Goal: Task Accomplishment & Management: Manage account settings

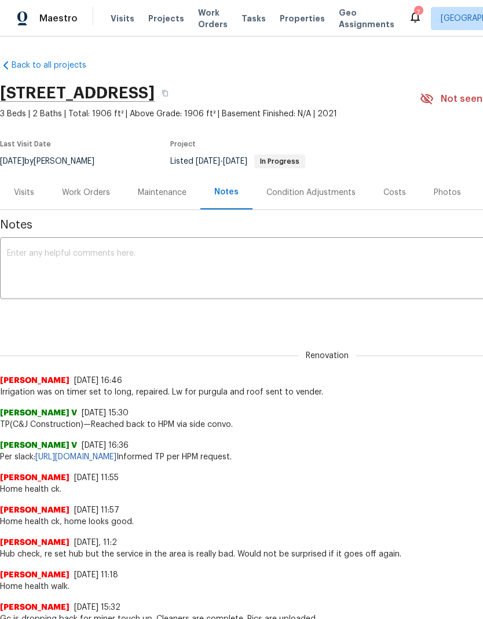
click at [161, 19] on span "Projects" at bounding box center [166, 19] width 36 height 12
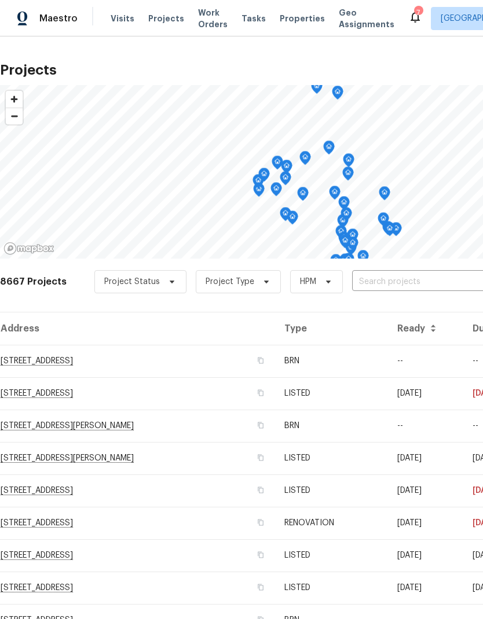
click at [424, 283] on input "text" at bounding box center [418, 282] width 132 height 18
type input "25707"
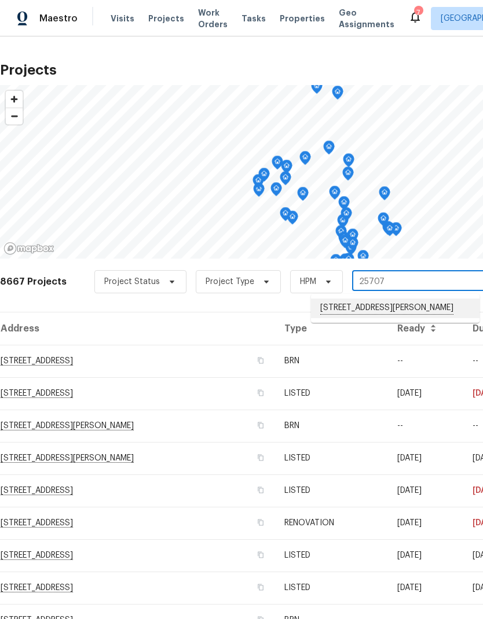
click at [420, 308] on li "[STREET_ADDRESS][PERSON_NAME]" at bounding box center [395, 309] width 168 height 20
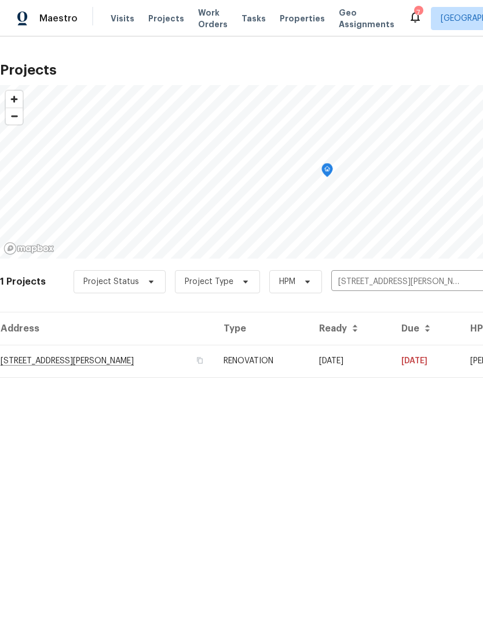
click at [448, 358] on td "09/04/25" at bounding box center [426, 361] width 69 height 32
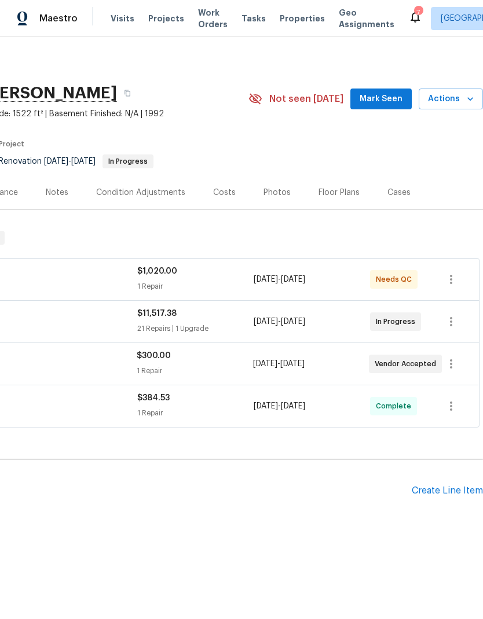
scroll to position [0, 171]
click at [455, 362] on icon "button" at bounding box center [451, 364] width 14 height 14
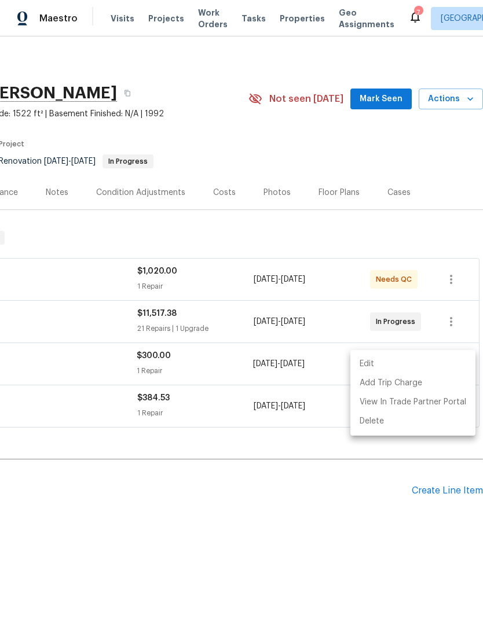
click at [415, 358] on li "Edit" at bounding box center [412, 364] width 125 height 19
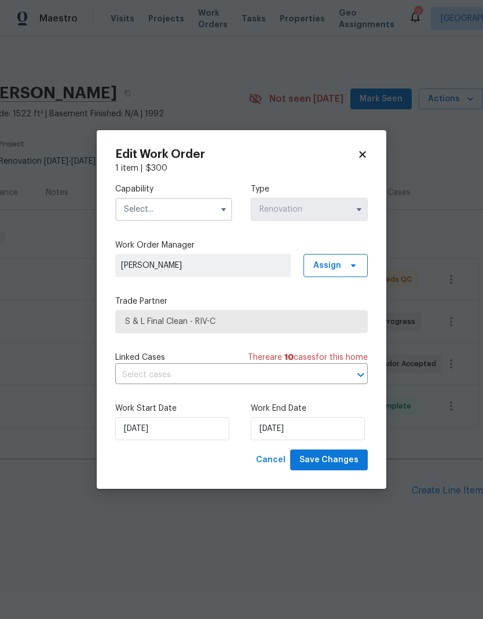
click at [131, 201] on input "text" at bounding box center [173, 209] width 117 height 23
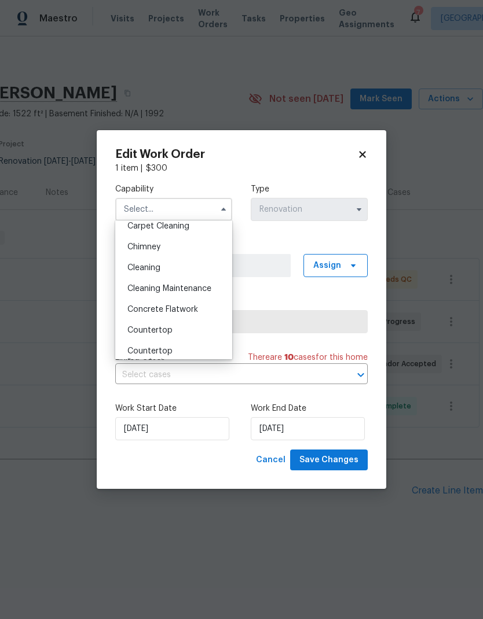
scroll to position [132, 0]
click at [140, 266] on span "Cleaning" at bounding box center [143, 268] width 33 height 8
type input "Cleaning"
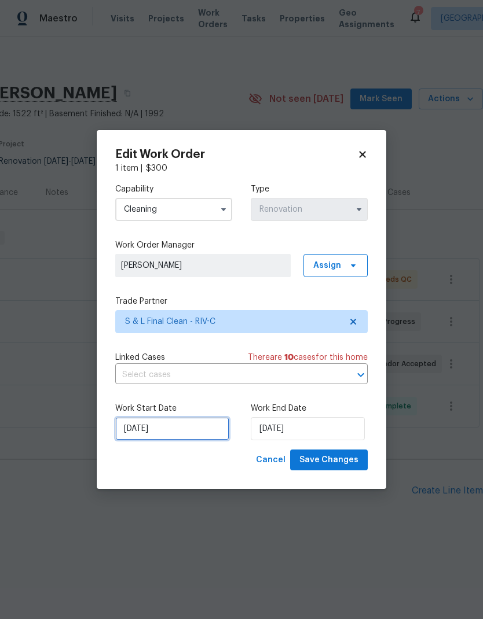
click at [174, 430] on input "[DATE]" at bounding box center [172, 428] width 114 height 23
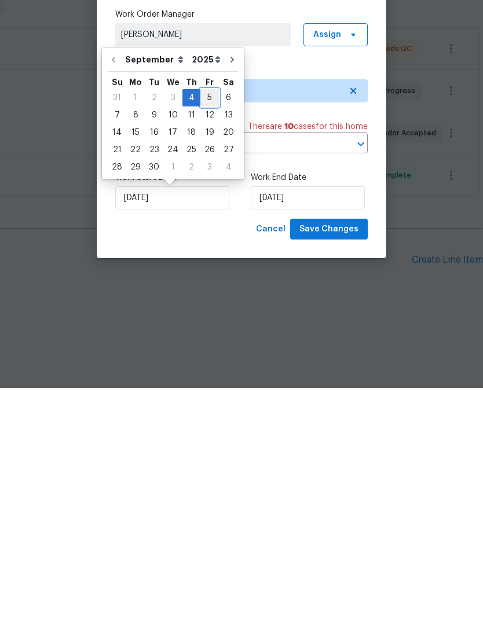
click at [202, 321] on div "5" at bounding box center [209, 329] width 19 height 16
type input "[DATE]"
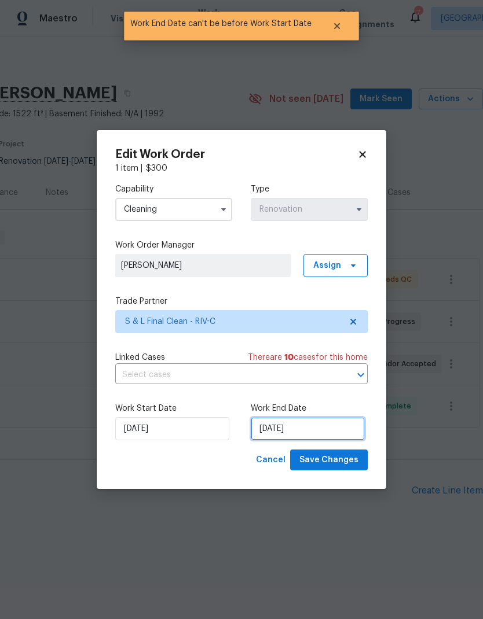
click at [316, 428] on input "[DATE]" at bounding box center [308, 428] width 114 height 23
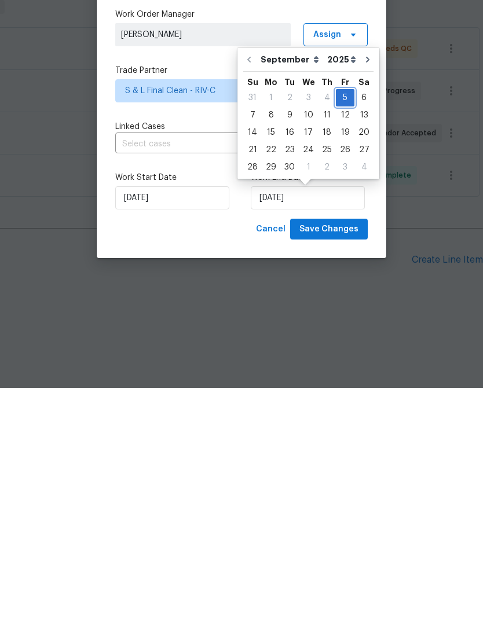
click at [340, 321] on div "5" at bounding box center [345, 329] width 19 height 16
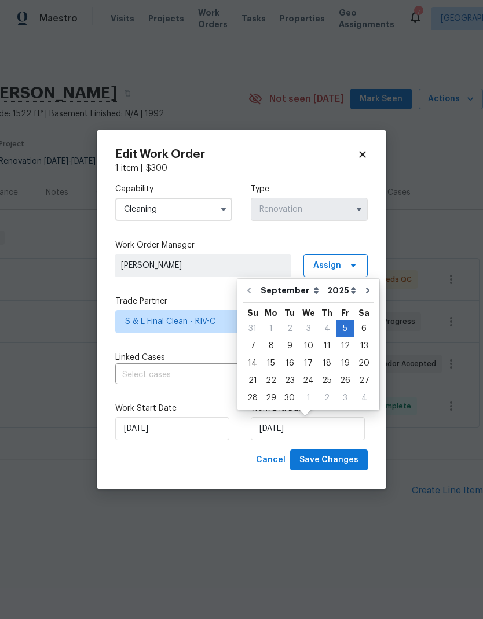
click at [226, 472] on div "Edit Work Order 1 item | $ 300 Capability Cleaning Type Renovation Work Order M…" at bounding box center [241, 309] width 289 height 359
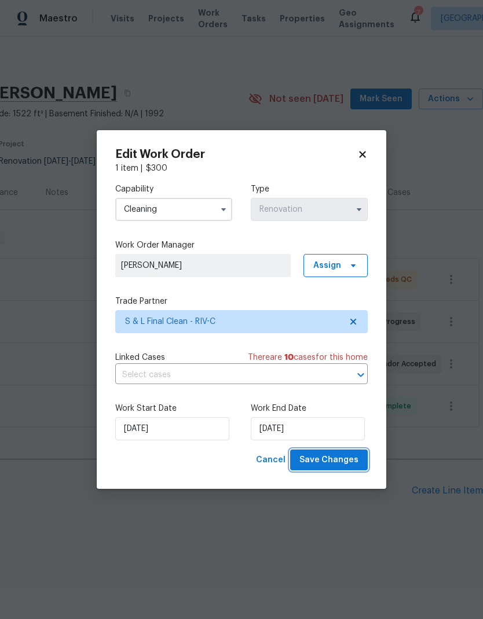
click at [336, 459] on span "Save Changes" at bounding box center [328, 460] width 59 height 14
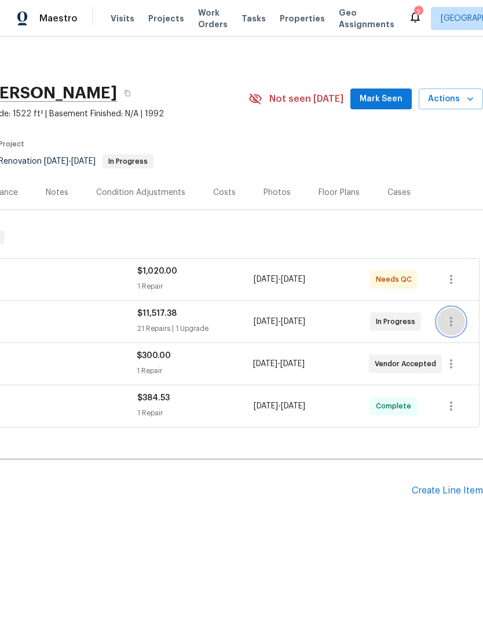
click at [452, 319] on icon "button" at bounding box center [451, 322] width 14 height 14
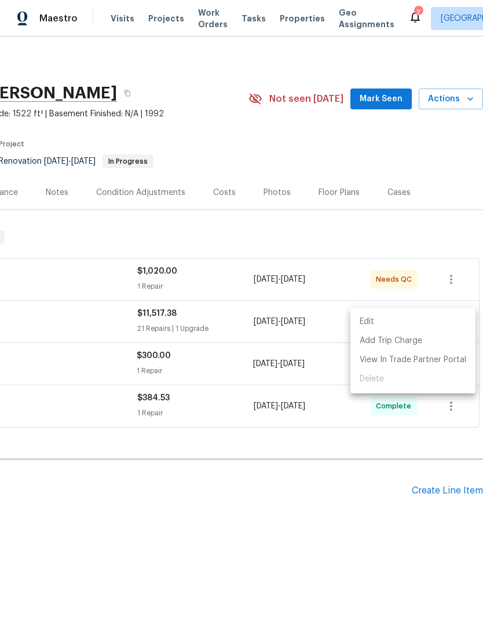
click at [422, 319] on li "Edit" at bounding box center [412, 321] width 125 height 19
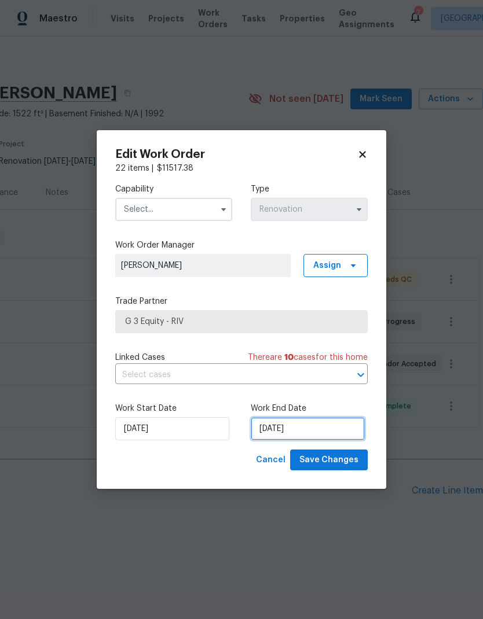
click at [330, 427] on input "[DATE]" at bounding box center [308, 428] width 114 height 23
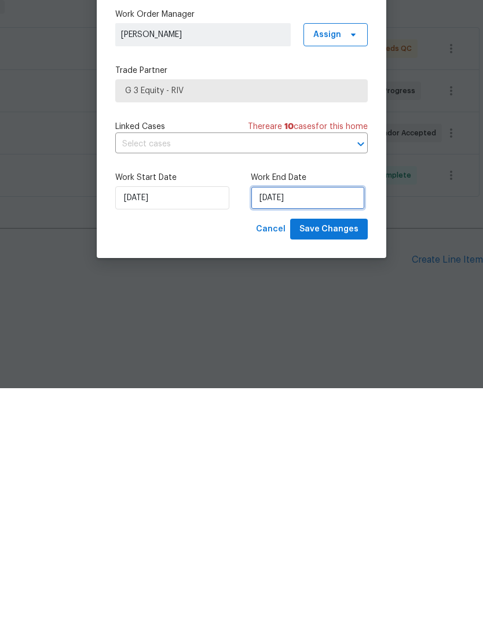
select select "8"
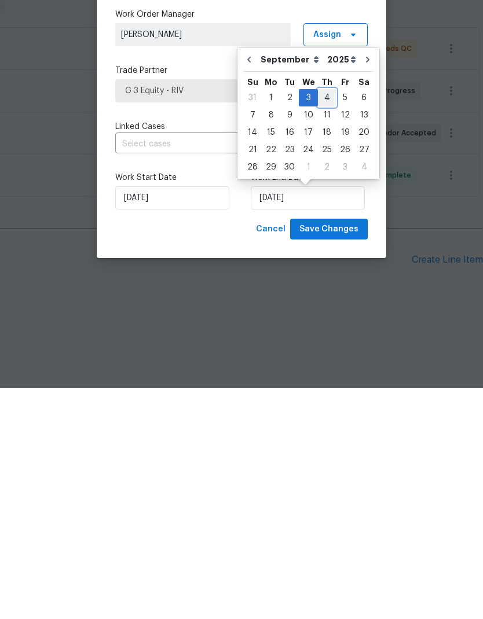
click at [325, 321] on div "4" at bounding box center [327, 329] width 18 height 16
type input "[DATE]"
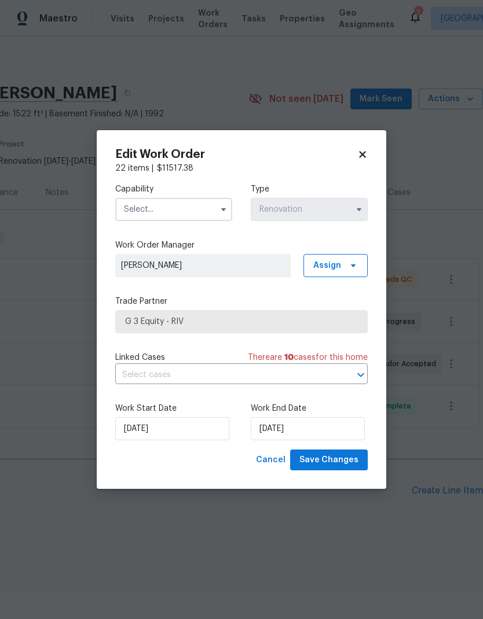
click at [192, 200] on input "text" at bounding box center [173, 209] width 117 height 23
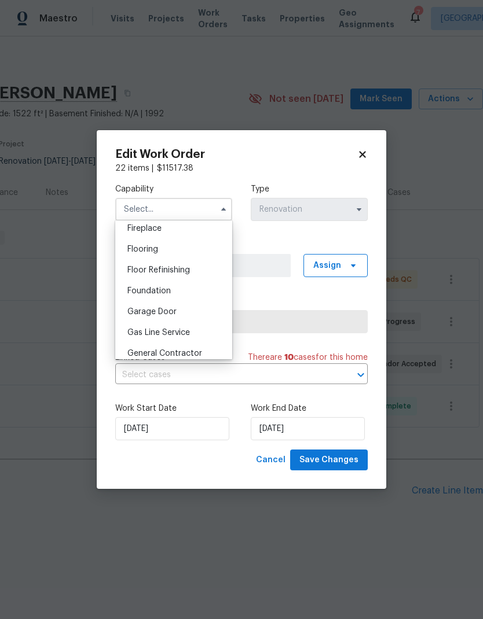
scroll to position [449, 0]
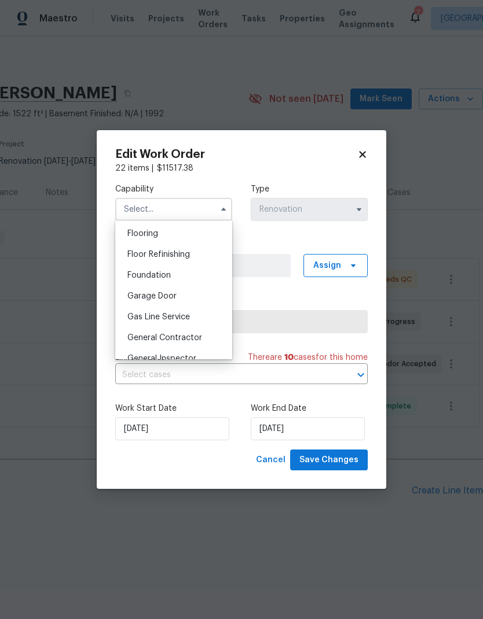
click at [152, 334] on span "General Contractor" at bounding box center [164, 338] width 75 height 8
type input "General Contractor"
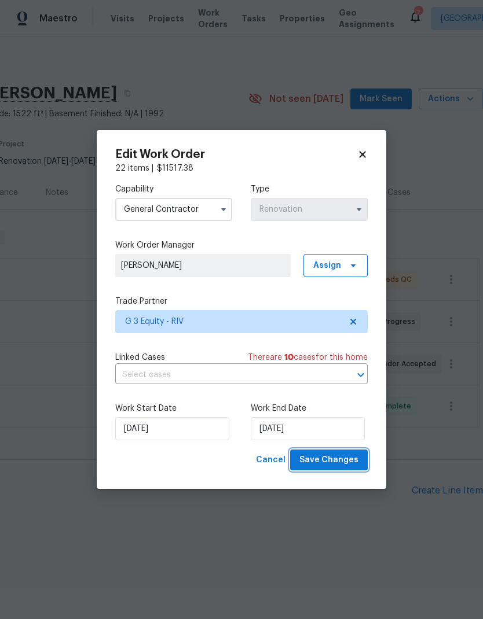
click at [327, 458] on span "Save Changes" at bounding box center [328, 460] width 59 height 14
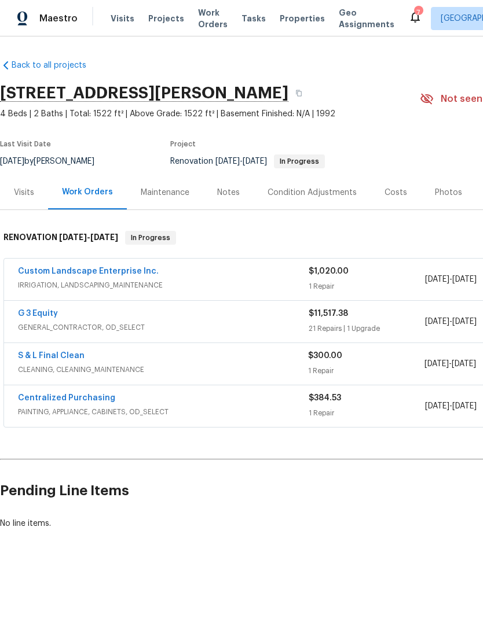
click at [223, 192] on div "Notes" at bounding box center [228, 193] width 23 height 12
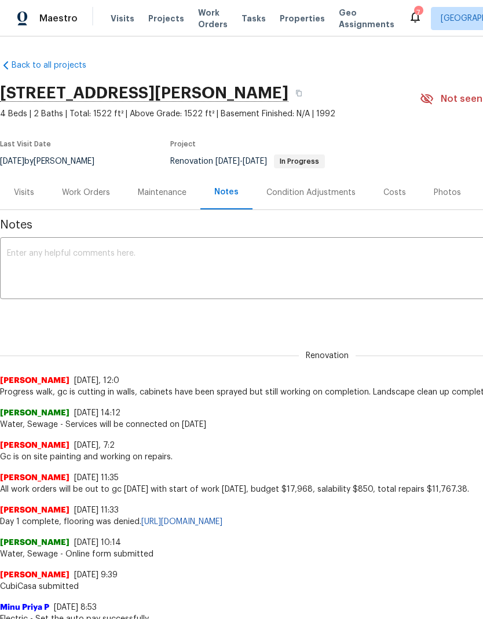
click at [56, 263] on textarea at bounding box center [327, 269] width 640 height 41
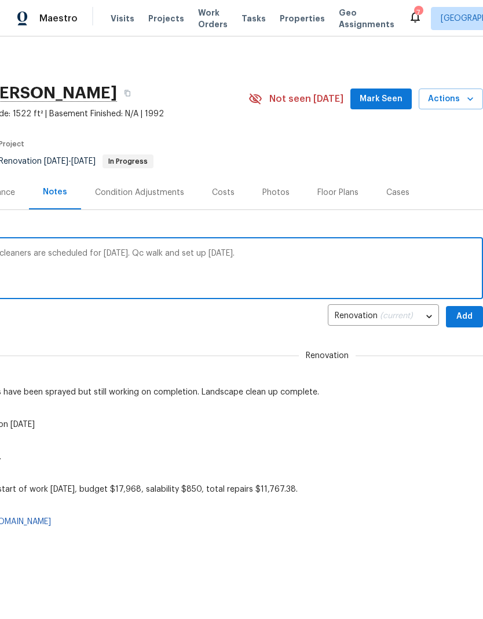
scroll to position [0, 171]
type textarea "Gc is on site [DATE] completing all repairs, cleaners are scheduled for [DATE].…"
click at [466, 316] on span "Add" at bounding box center [464, 317] width 19 height 14
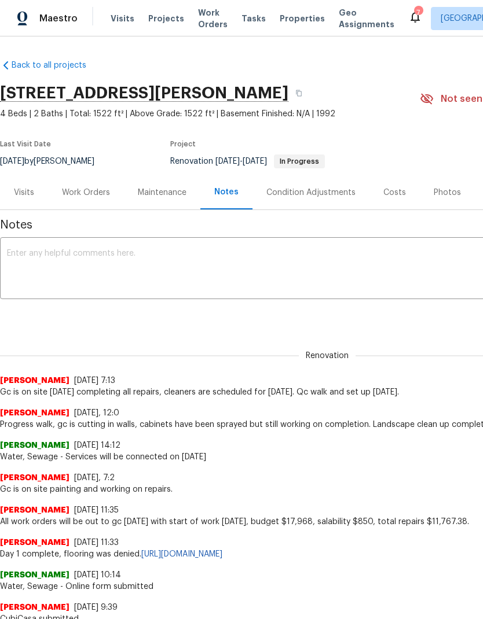
scroll to position [0, 0]
click at [160, 20] on span "Projects" at bounding box center [166, 19] width 36 height 12
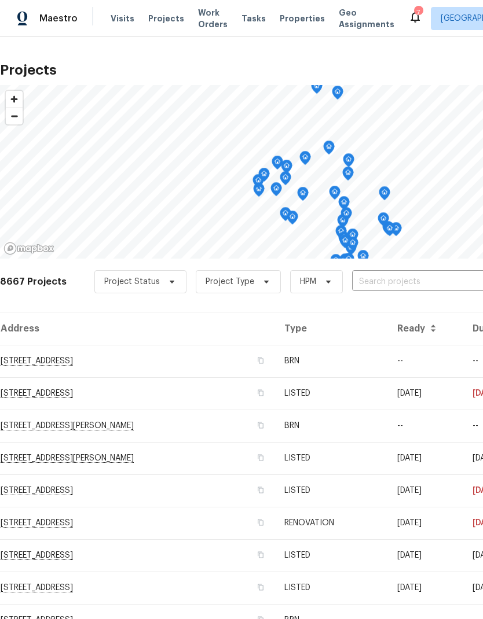
click at [421, 278] on input "text" at bounding box center [418, 282] width 132 height 18
type input "29840"
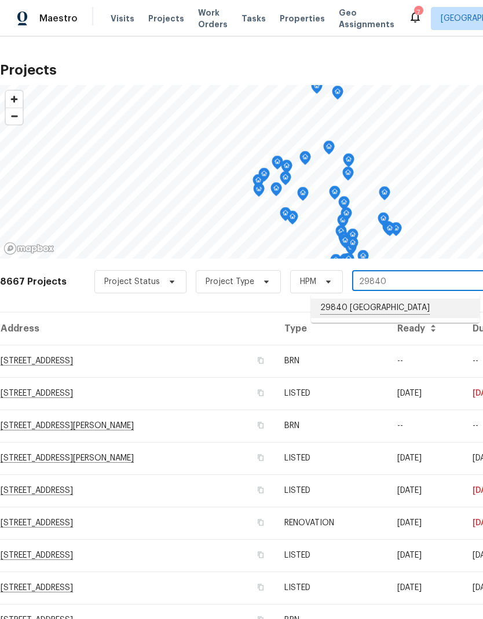
click at [421, 312] on li "29840 [GEOGRAPHIC_DATA]" at bounding box center [395, 309] width 168 height 20
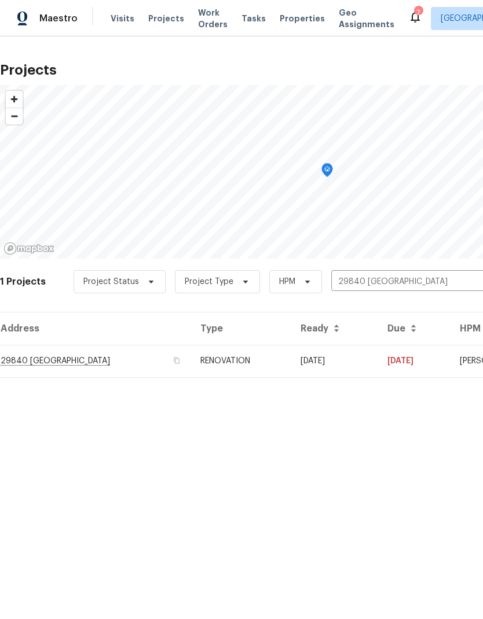
click at [378, 359] on td "[DATE]" at bounding box center [334, 361] width 87 height 32
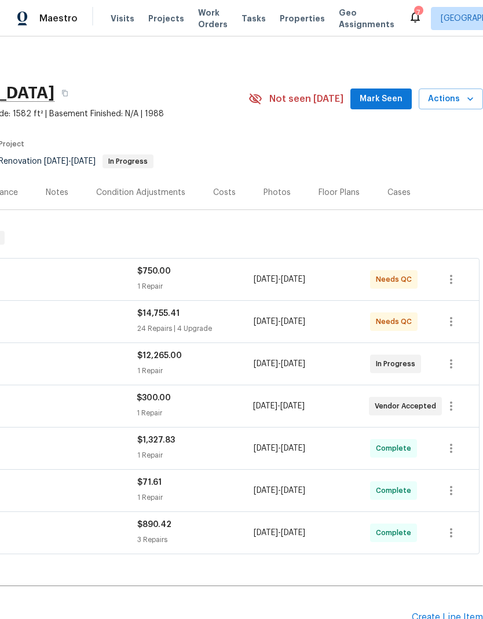
scroll to position [0, 171]
click at [454, 406] on icon "button" at bounding box center [451, 406] width 14 height 14
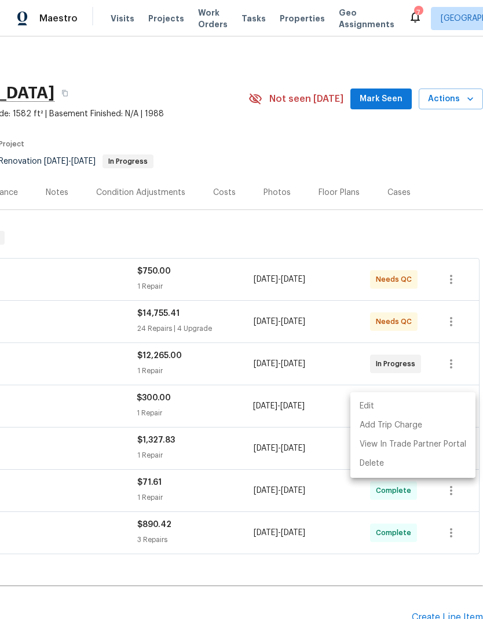
click at [407, 406] on li "Edit" at bounding box center [412, 406] width 125 height 19
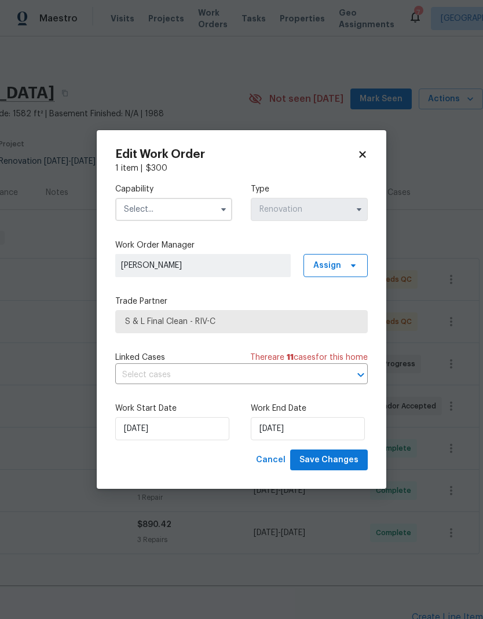
click at [158, 207] on input "text" at bounding box center [173, 209] width 117 height 23
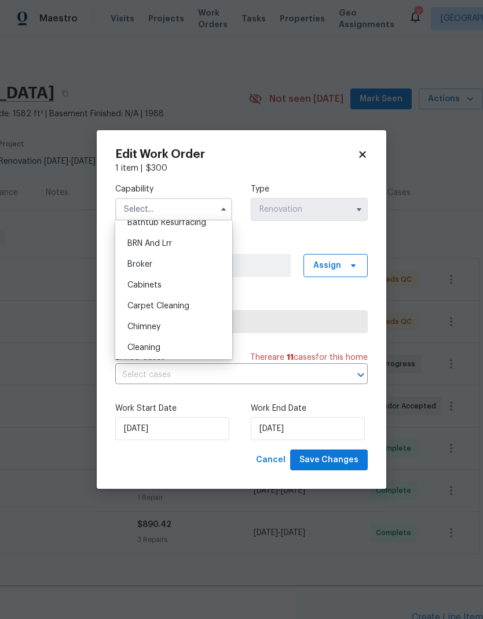
scroll to position [56, 0]
click at [137, 348] on span "Cleaning" at bounding box center [143, 345] width 33 height 8
type input "Cleaning"
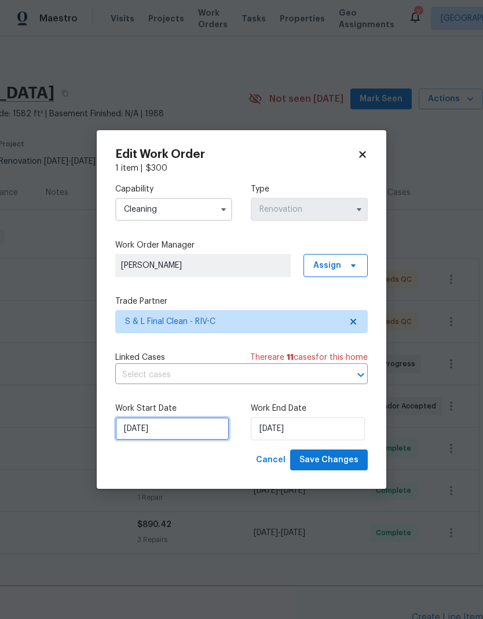
click at [200, 422] on input "[DATE]" at bounding box center [172, 428] width 114 height 23
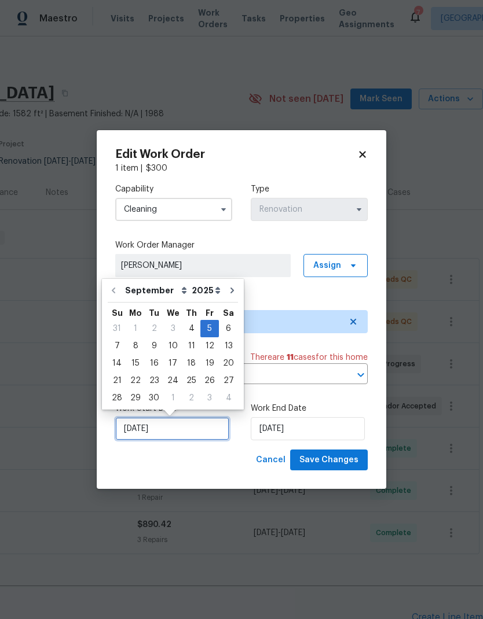
scroll to position [5, 0]
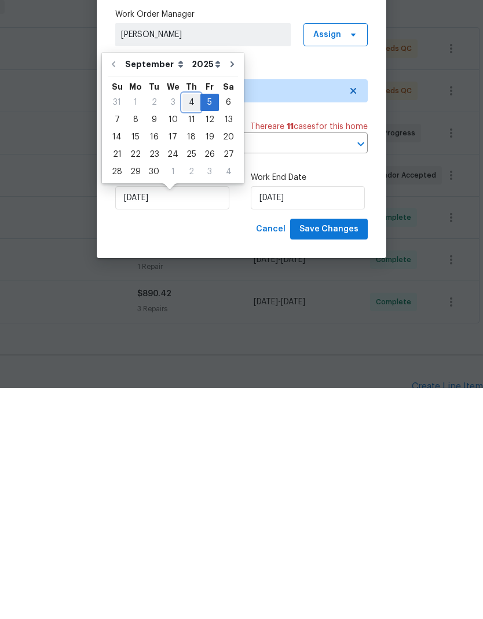
click at [185, 325] on div "4" at bounding box center [191, 333] width 18 height 16
type input "[DATE]"
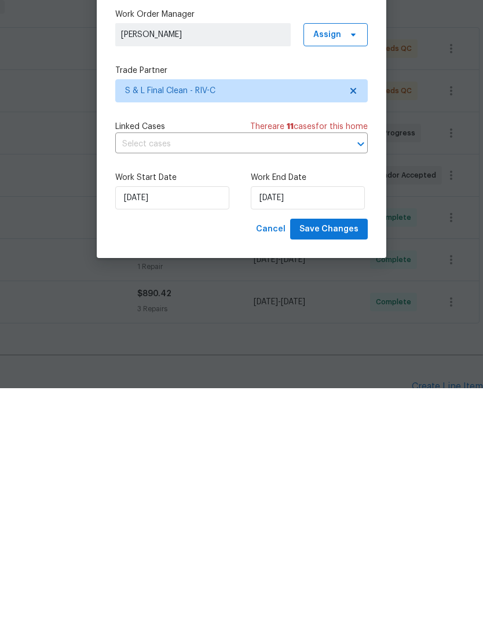
scroll to position [46, 0]
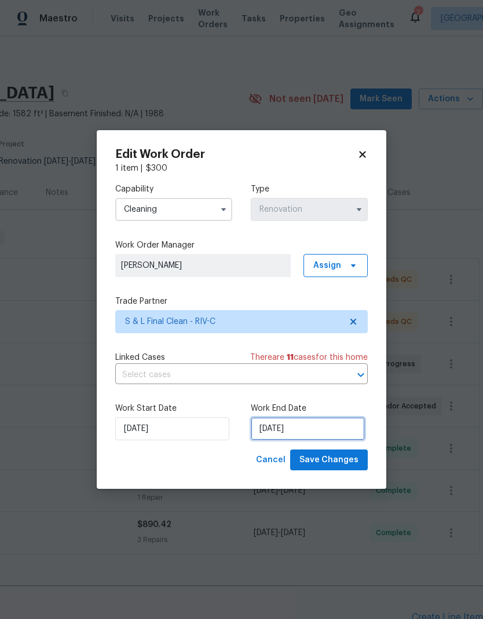
click at [326, 427] on input "[DATE]" at bounding box center [308, 428] width 114 height 23
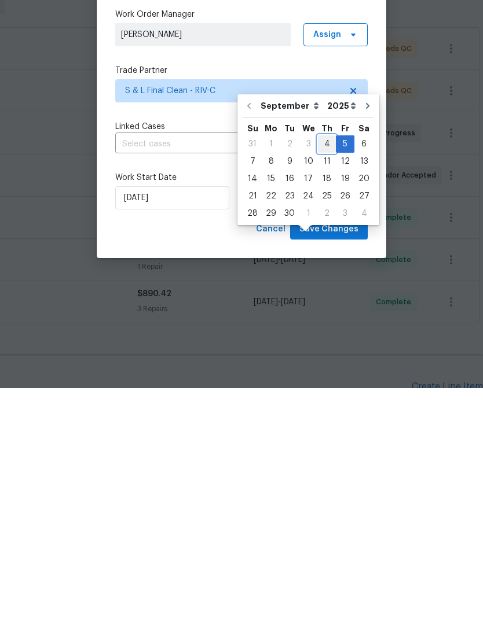
click at [322, 367] on div "4" at bounding box center [327, 375] width 18 height 16
type input "[DATE]"
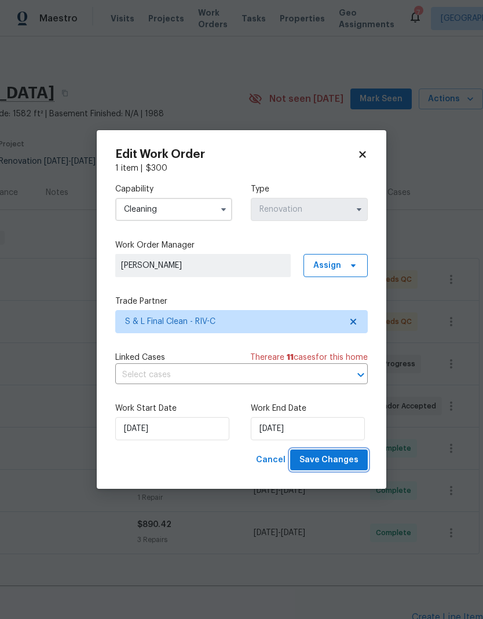
click at [338, 458] on span "Save Changes" at bounding box center [328, 460] width 59 height 14
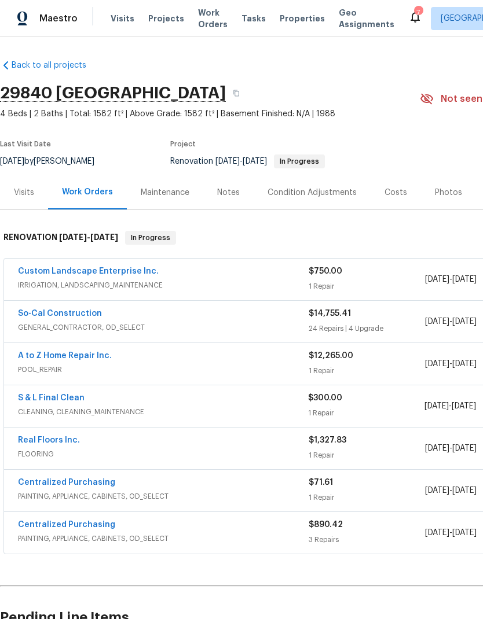
scroll to position [0, 0]
click at [116, 18] on span "Visits" at bounding box center [123, 19] width 24 height 12
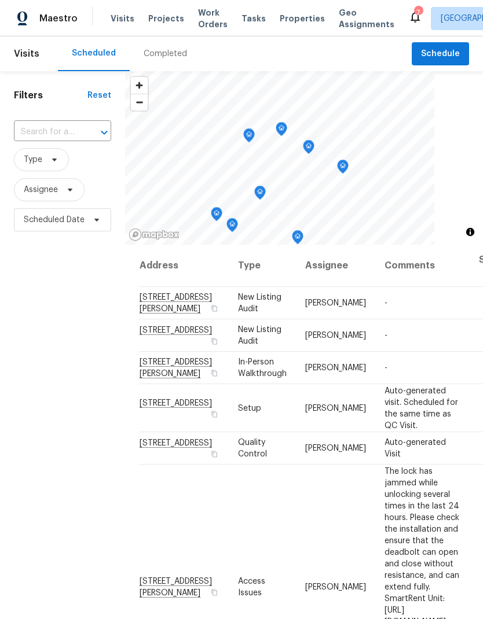
click at [48, 134] on input "text" at bounding box center [46, 132] width 65 height 18
type input "29840"
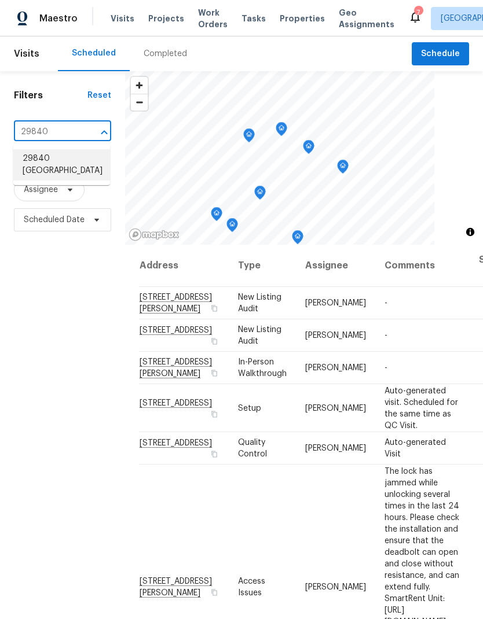
click at [55, 167] on li "29840 [GEOGRAPHIC_DATA]" at bounding box center [61, 164] width 97 height 31
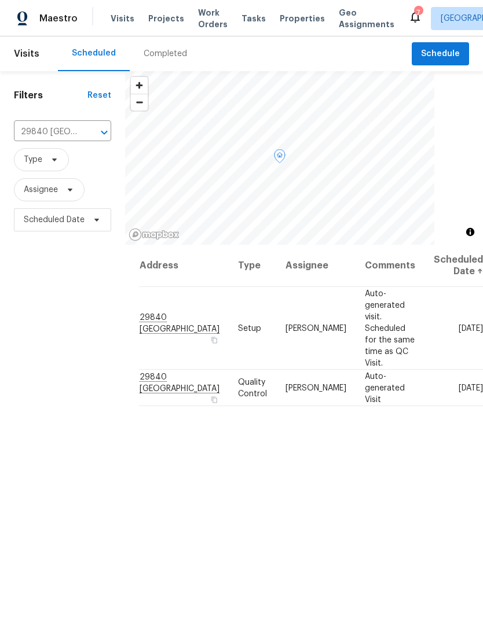
click at [0, 0] on icon at bounding box center [0, 0] width 0 height 0
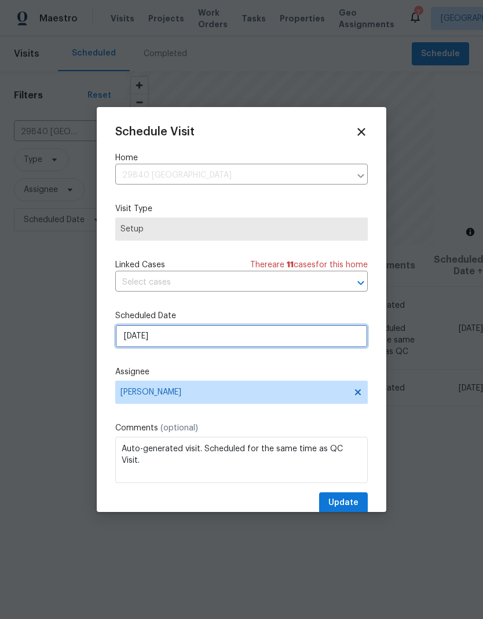
click at [272, 340] on input "[DATE]" at bounding box center [241, 336] width 252 height 23
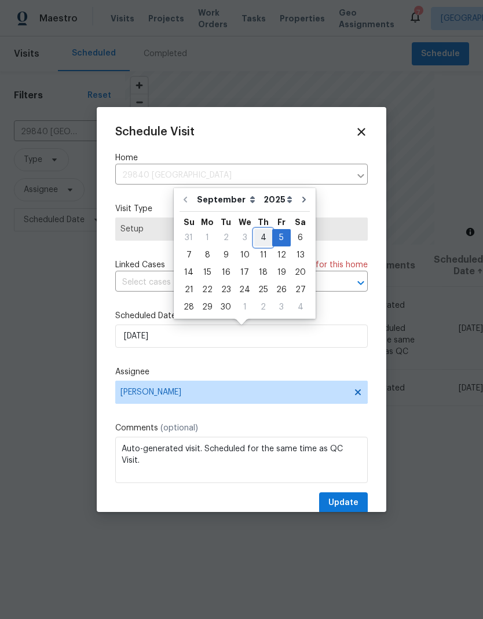
click at [259, 234] on div "4" at bounding box center [263, 238] width 18 height 16
type input "[DATE]"
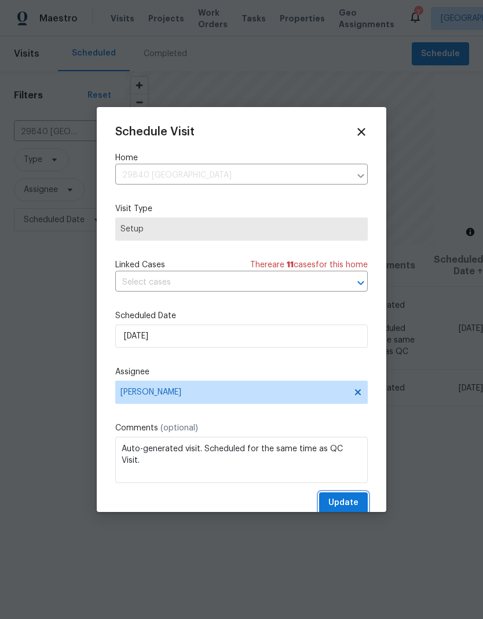
click at [342, 504] on span "Update" at bounding box center [343, 503] width 30 height 14
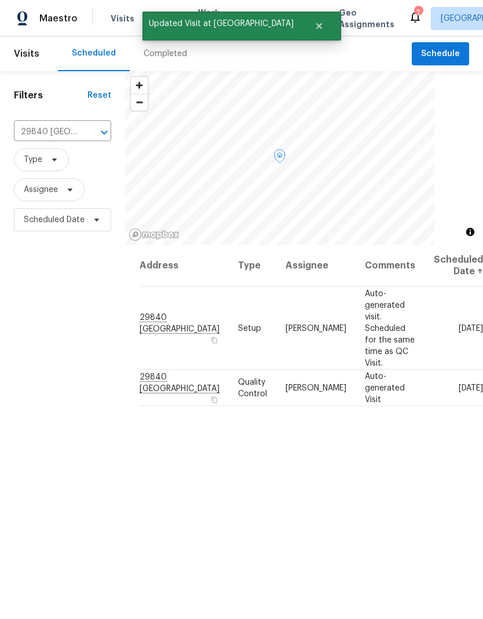
click at [0, 0] on icon at bounding box center [0, 0] width 0 height 0
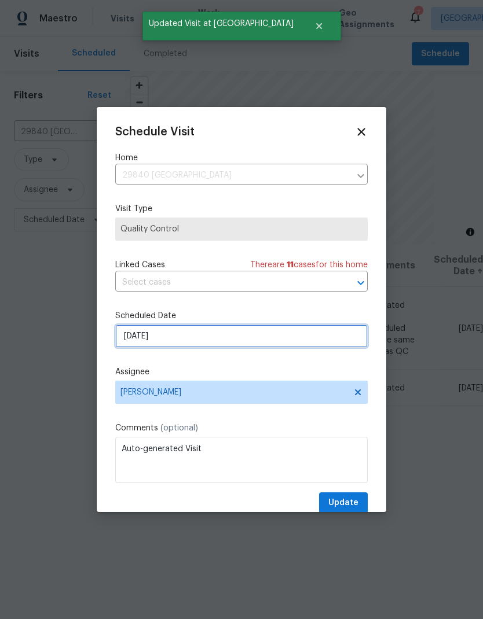
click at [199, 339] on input "[DATE]" at bounding box center [241, 336] width 252 height 23
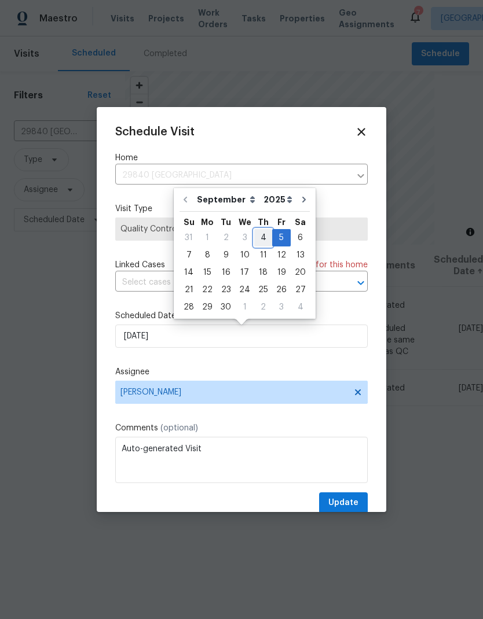
click at [262, 237] on div "4" at bounding box center [263, 238] width 18 height 16
type input "[DATE]"
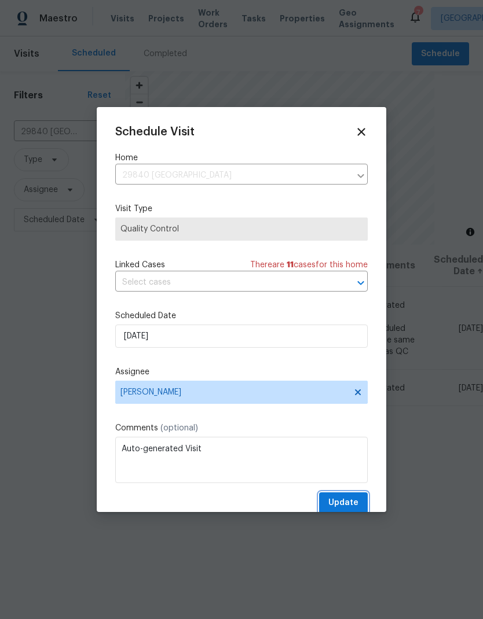
click at [345, 504] on span "Update" at bounding box center [343, 503] width 30 height 14
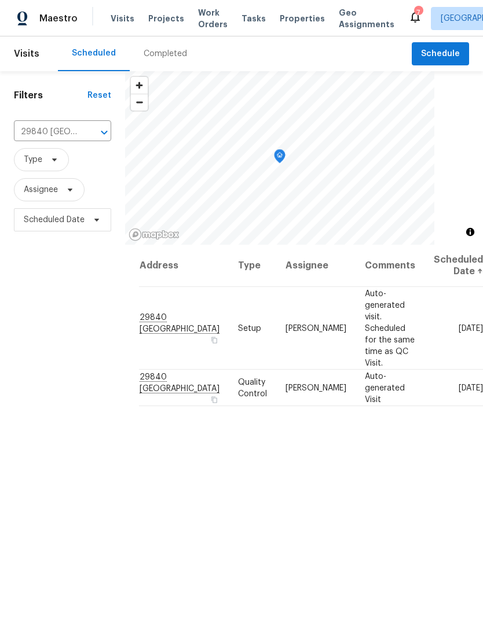
click at [160, 17] on span "Projects" at bounding box center [166, 19] width 36 height 12
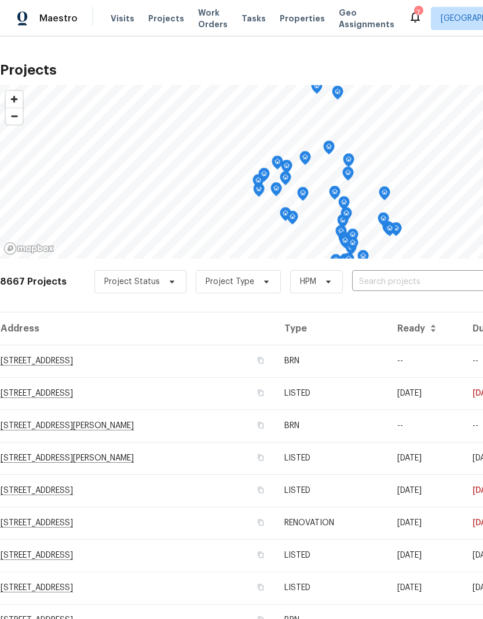
click at [424, 278] on input "text" at bounding box center [418, 282] width 132 height 18
type input "4107"
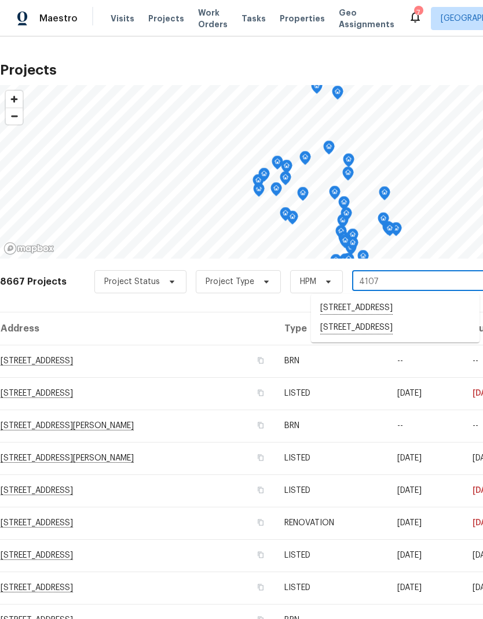
click at [414, 338] on li "[STREET_ADDRESS]" at bounding box center [395, 328] width 168 height 20
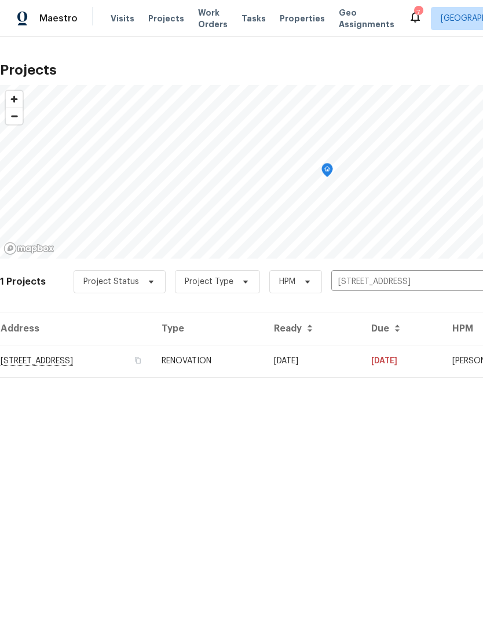
click at [362, 355] on td "[DATE]" at bounding box center [312, 361] width 97 height 32
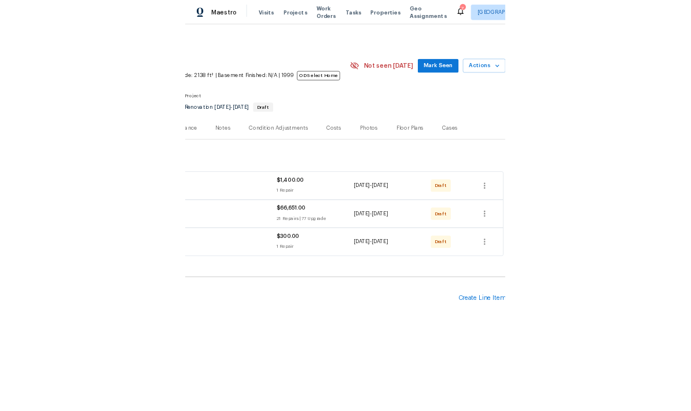
scroll to position [0, 171]
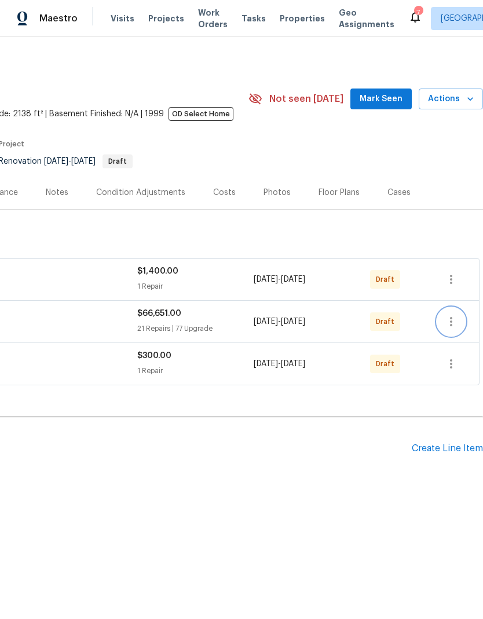
click at [452, 323] on icon "button" at bounding box center [451, 322] width 14 height 14
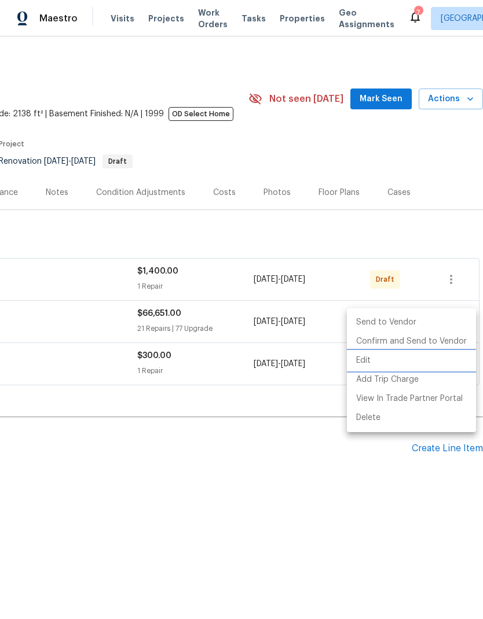
click at [363, 360] on li "Edit" at bounding box center [411, 360] width 129 height 19
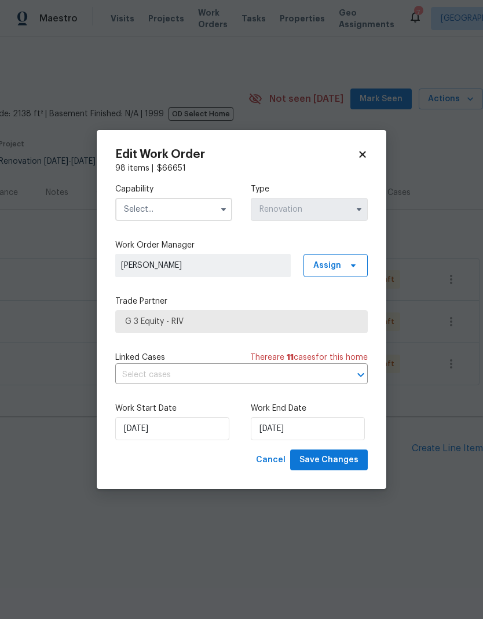
click at [366, 149] on icon at bounding box center [362, 154] width 10 height 10
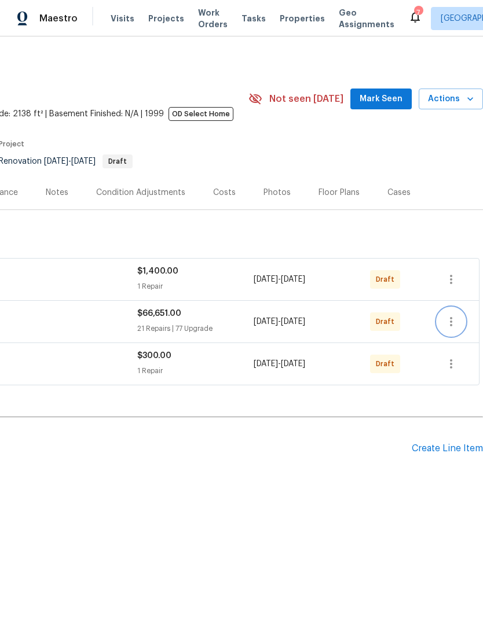
click at [450, 322] on icon "button" at bounding box center [451, 321] width 2 height 9
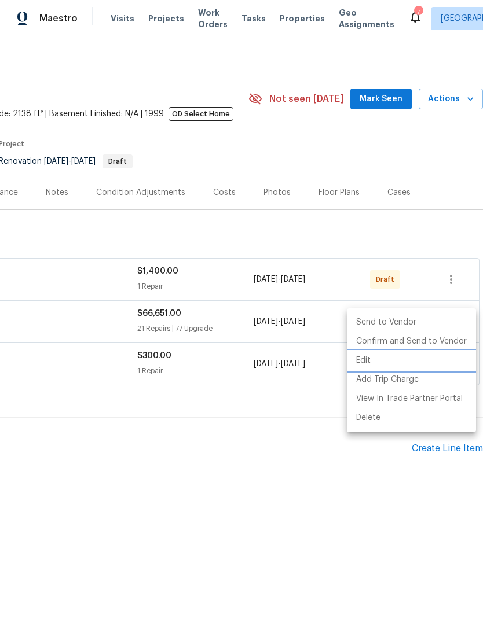
click at [369, 362] on li "Edit" at bounding box center [411, 360] width 129 height 19
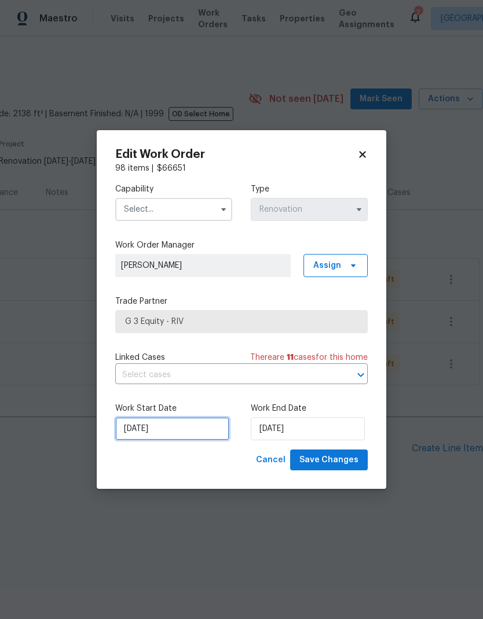
click at [174, 422] on input "[DATE]" at bounding box center [172, 428] width 114 height 23
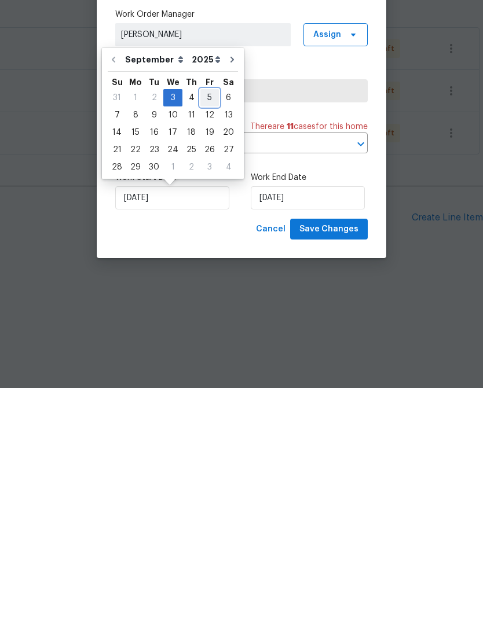
click at [204, 321] on div "5" at bounding box center [209, 329] width 19 height 16
type input "[DATE]"
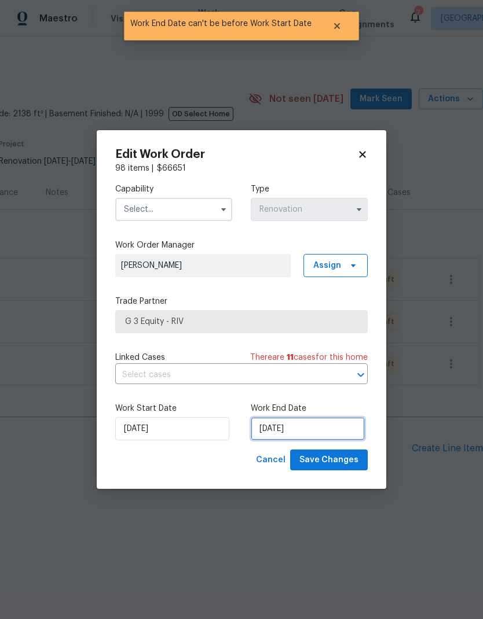
click at [318, 430] on input "[DATE]" at bounding box center [308, 428] width 114 height 23
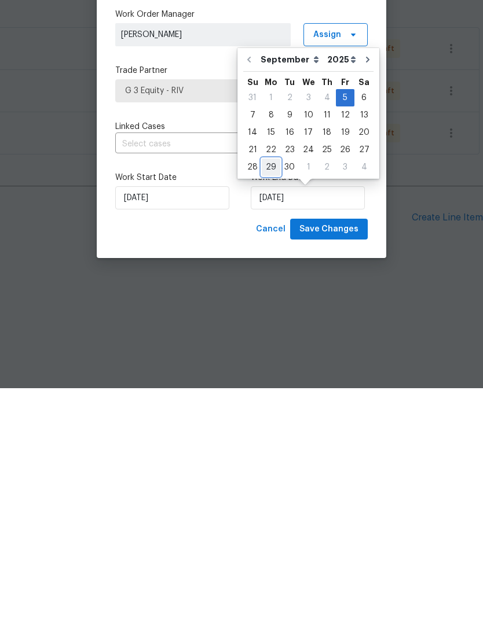
click at [268, 390] on div "29" at bounding box center [271, 398] width 19 height 16
type input "[DATE]"
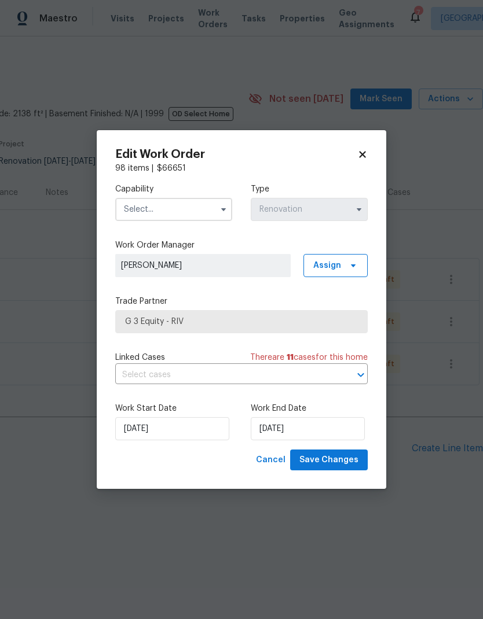
click at [149, 204] on input "text" at bounding box center [173, 209] width 117 height 23
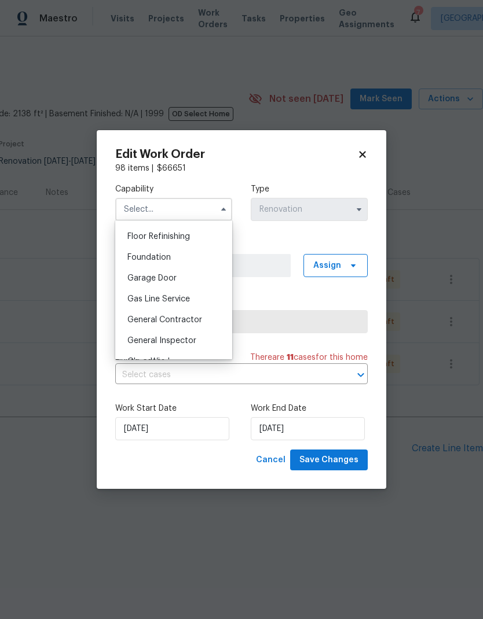
scroll to position [468, 0]
click at [143, 321] on span "General Contractor" at bounding box center [164, 319] width 75 height 8
type input "General Contractor"
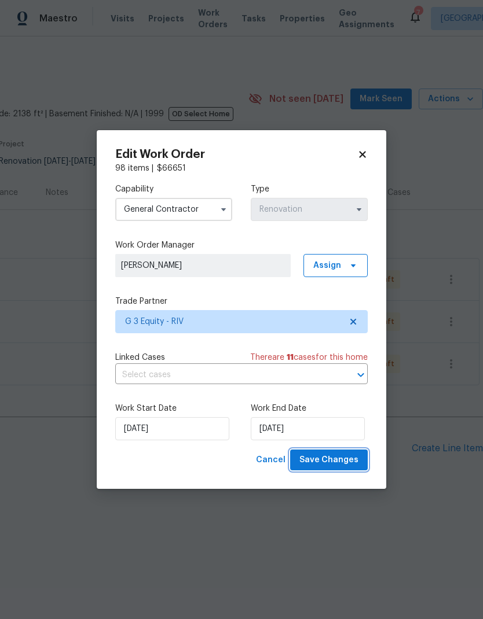
click at [341, 459] on span "Save Changes" at bounding box center [328, 460] width 59 height 14
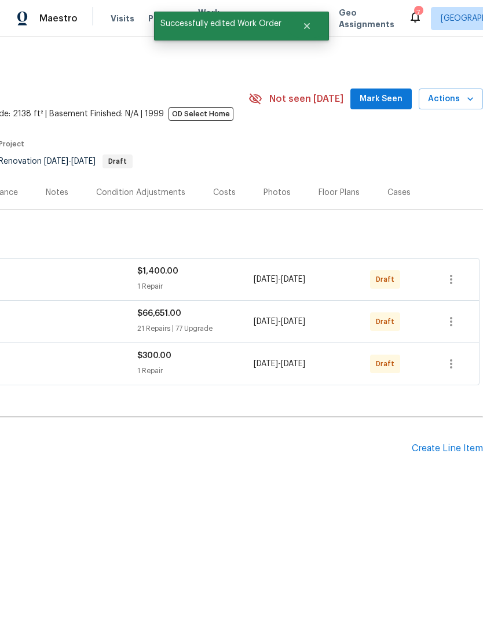
click at [452, 367] on icon "button" at bounding box center [451, 364] width 14 height 14
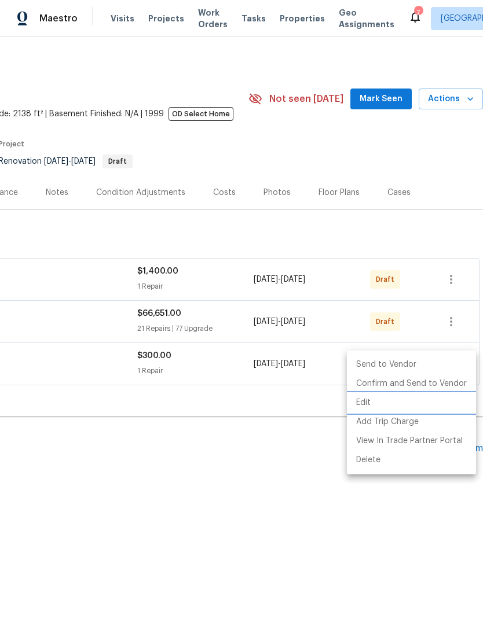
click at [373, 405] on li "Edit" at bounding box center [411, 402] width 129 height 19
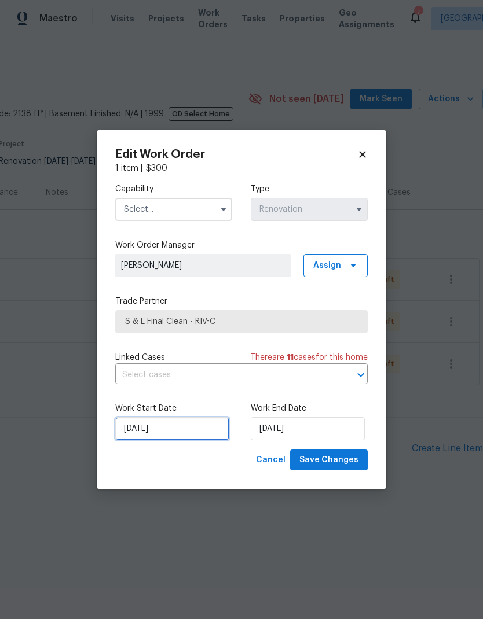
click at [181, 429] on input "[DATE]" at bounding box center [172, 428] width 114 height 23
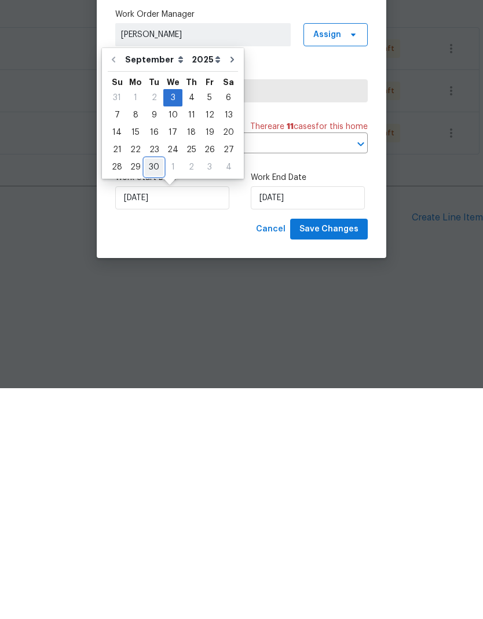
click at [151, 390] on div "30" at bounding box center [154, 398] width 19 height 16
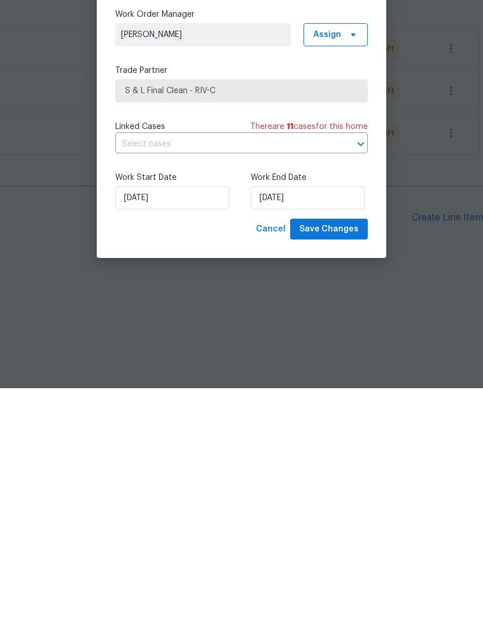
type input "[DATE]"
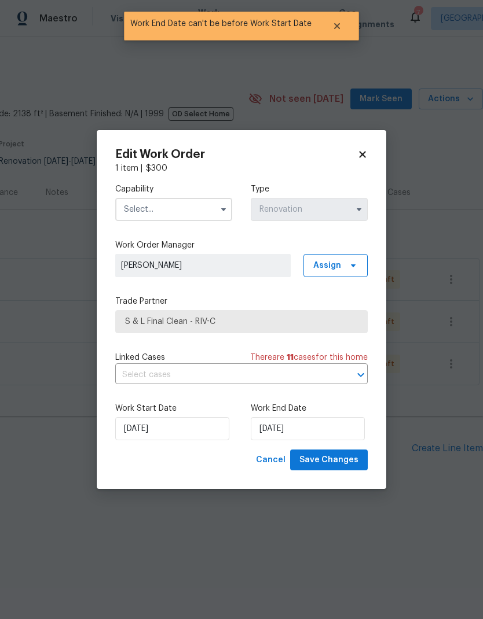
click at [145, 207] on input "text" at bounding box center [173, 209] width 117 height 23
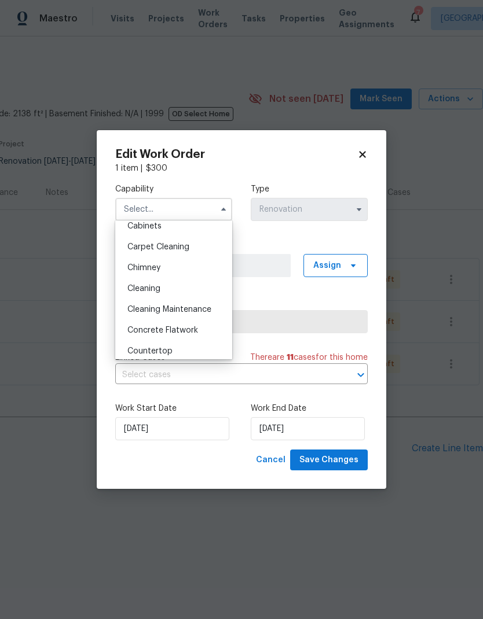
scroll to position [114, 0]
click at [141, 289] on span "Cleaning" at bounding box center [143, 286] width 33 height 8
type input "Cleaning"
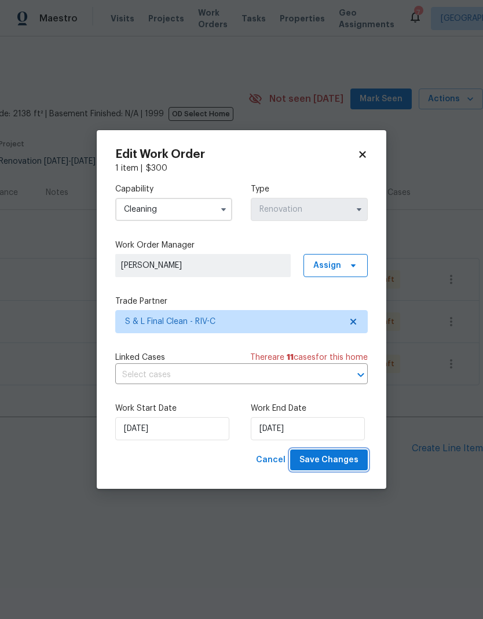
click at [337, 458] on span "Save Changes" at bounding box center [328, 460] width 59 height 14
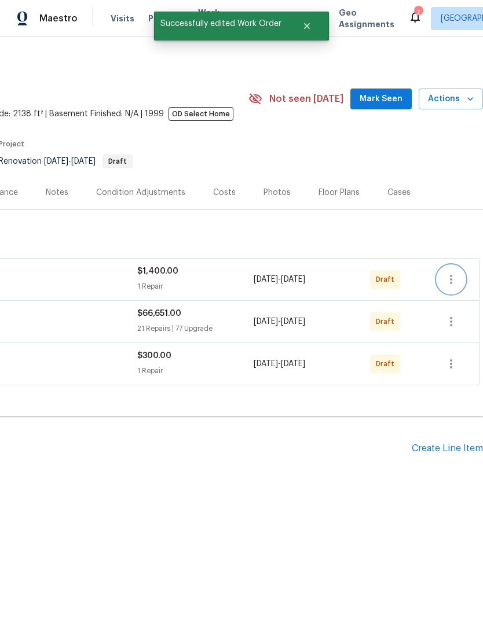
click at [455, 281] on icon "button" at bounding box center [451, 280] width 14 height 14
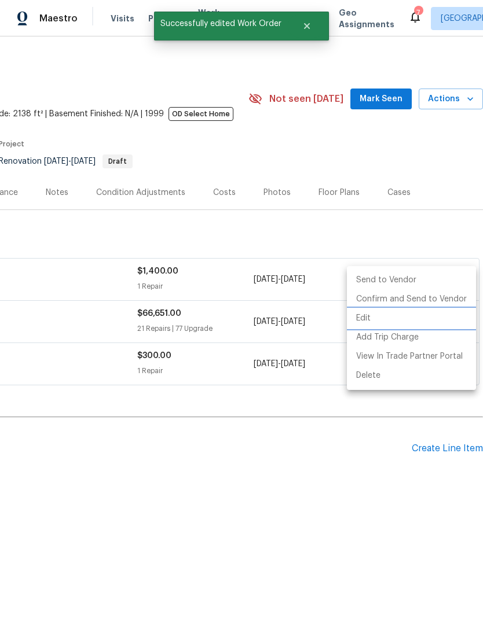
click at [373, 319] on li "Edit" at bounding box center [411, 318] width 129 height 19
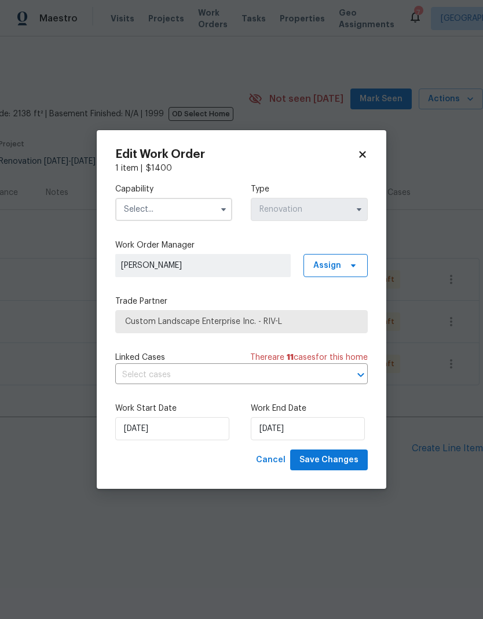
click at [147, 207] on input "text" at bounding box center [173, 209] width 117 height 23
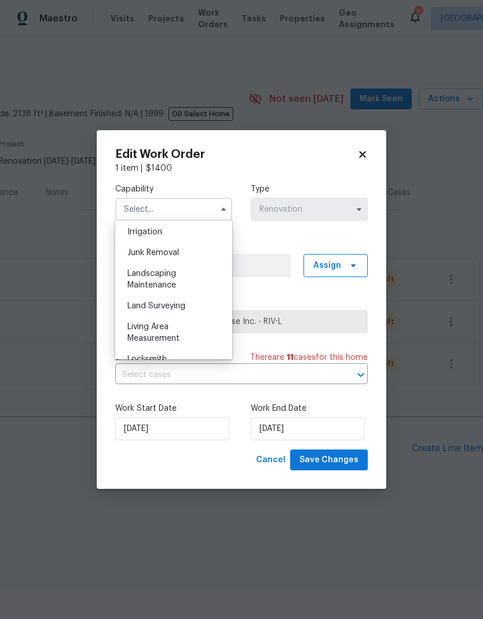
scroll to position [724, 0]
click at [145, 278] on span "Landscaping Maintenance" at bounding box center [151, 277] width 49 height 20
type input "Landscaping Maintenance"
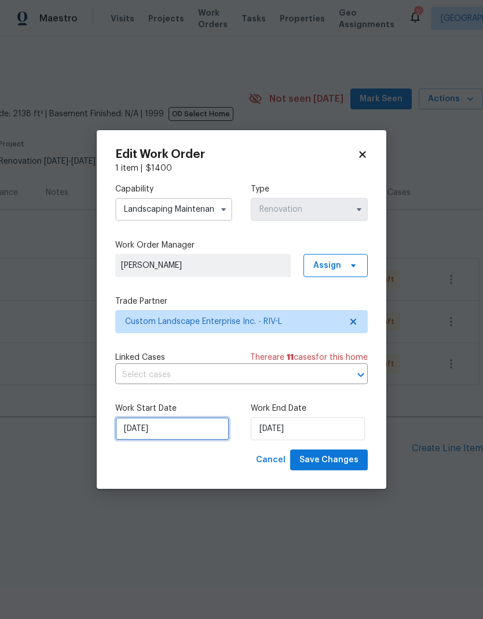
click at [177, 424] on input "[DATE]" at bounding box center [172, 428] width 114 height 23
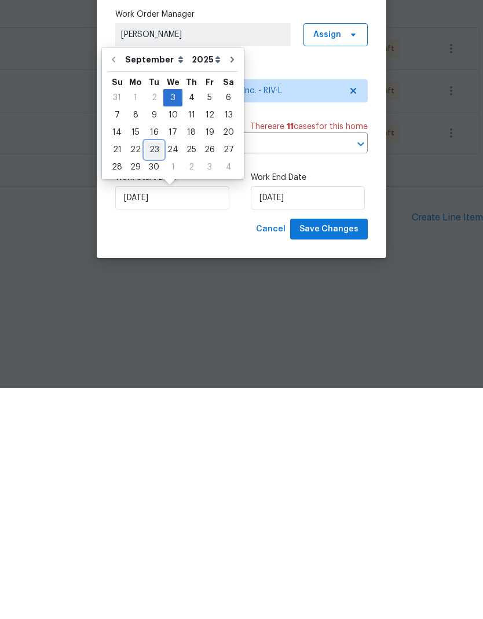
click at [150, 373] on div "23" at bounding box center [154, 381] width 19 height 16
type input "[DATE]"
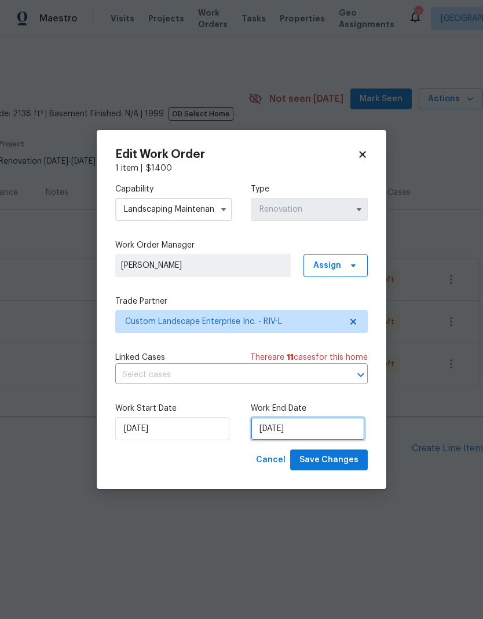
click at [324, 430] on input "[DATE]" at bounding box center [308, 428] width 114 height 23
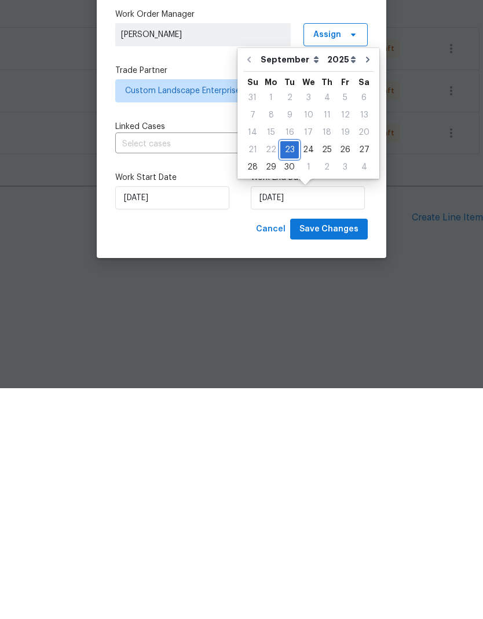
click at [286, 373] on div "23" at bounding box center [289, 381] width 19 height 16
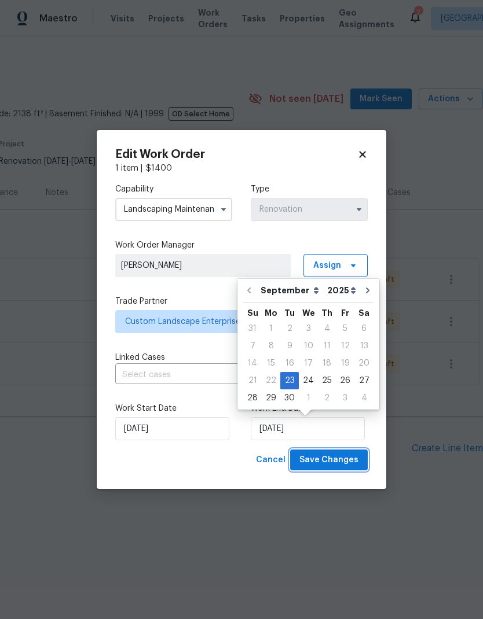
click at [328, 459] on span "Save Changes" at bounding box center [328, 460] width 59 height 14
